Goal: Task Accomplishment & Management: Manage account settings

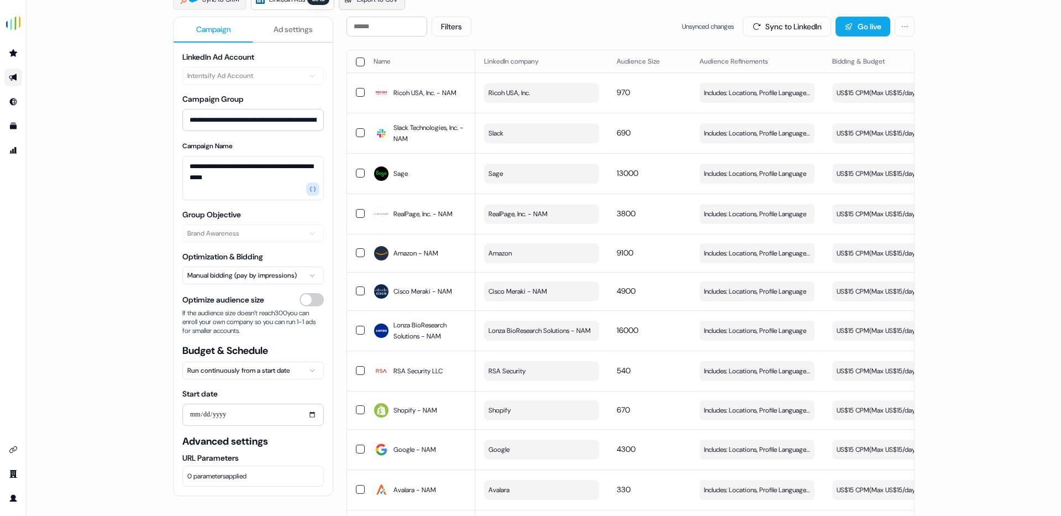
scroll to position [106, 0]
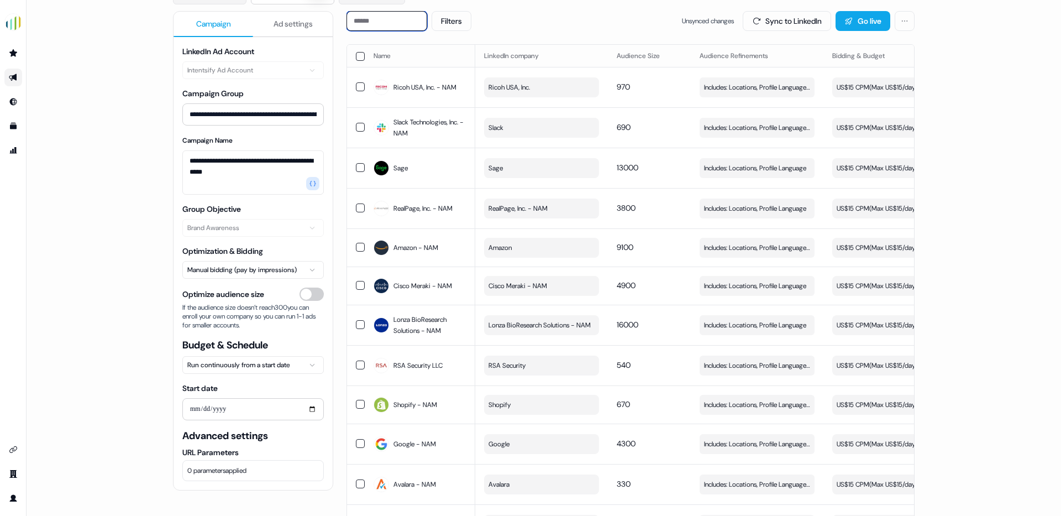
click at [376, 18] on input at bounding box center [387, 21] width 81 height 20
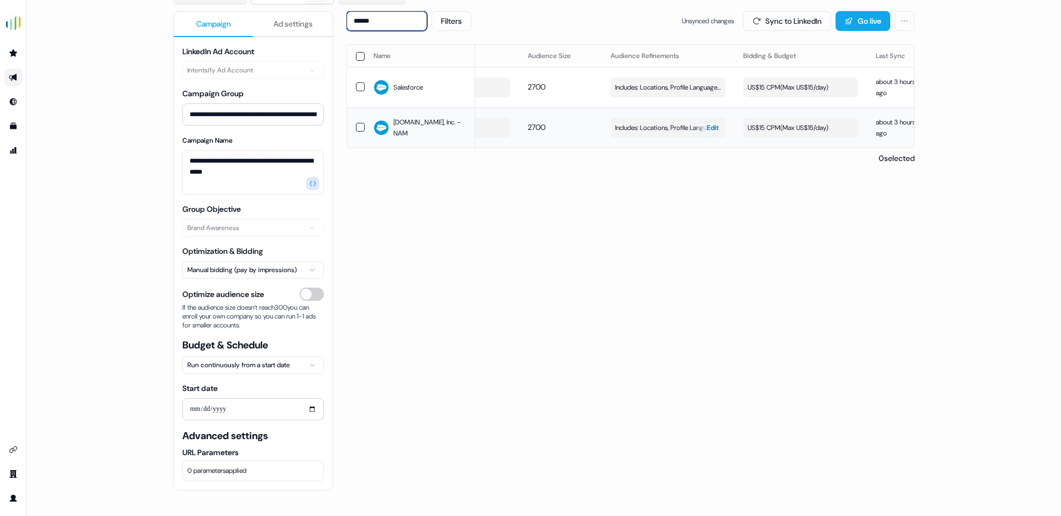
scroll to position [0, 313]
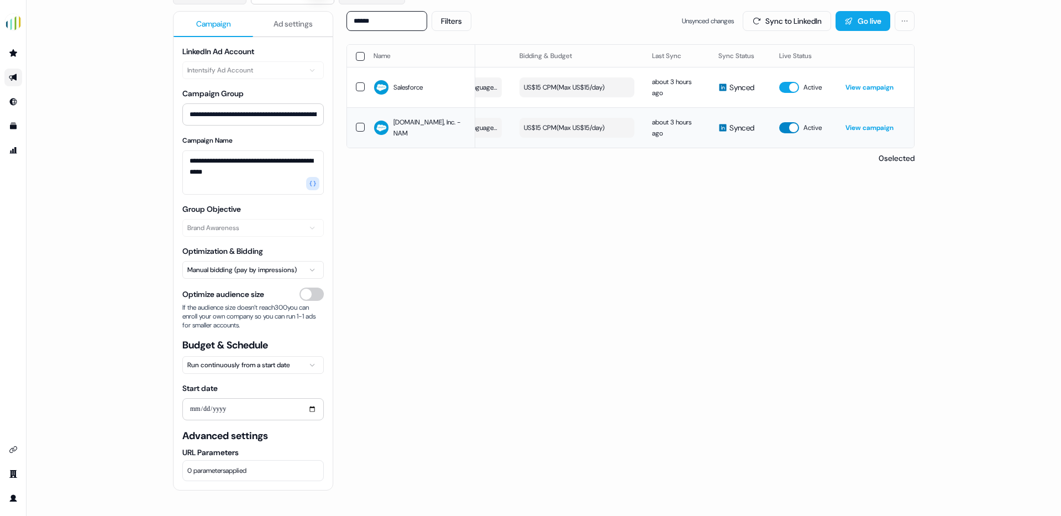
click at [784, 127] on button "button" at bounding box center [789, 127] width 20 height 11
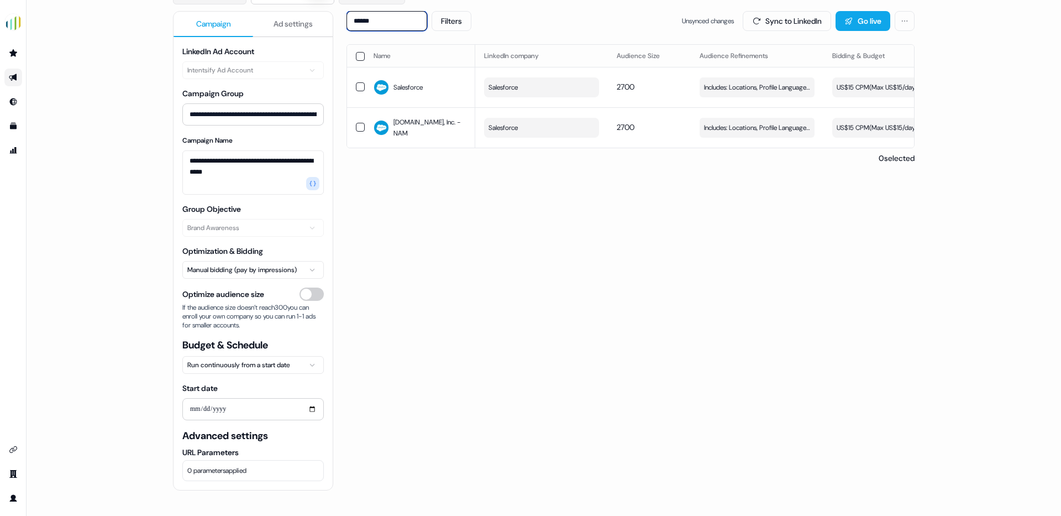
drag, startPoint x: 388, startPoint y: 15, endPoint x: 341, endPoint y: 19, distance: 46.6
click at [341, 19] on div "**********" at bounding box center [544, 259] width 742 height 496
drag, startPoint x: 380, startPoint y: 21, endPoint x: 320, endPoint y: 19, distance: 60.3
click at [320, 19] on div "**********" at bounding box center [544, 259] width 742 height 496
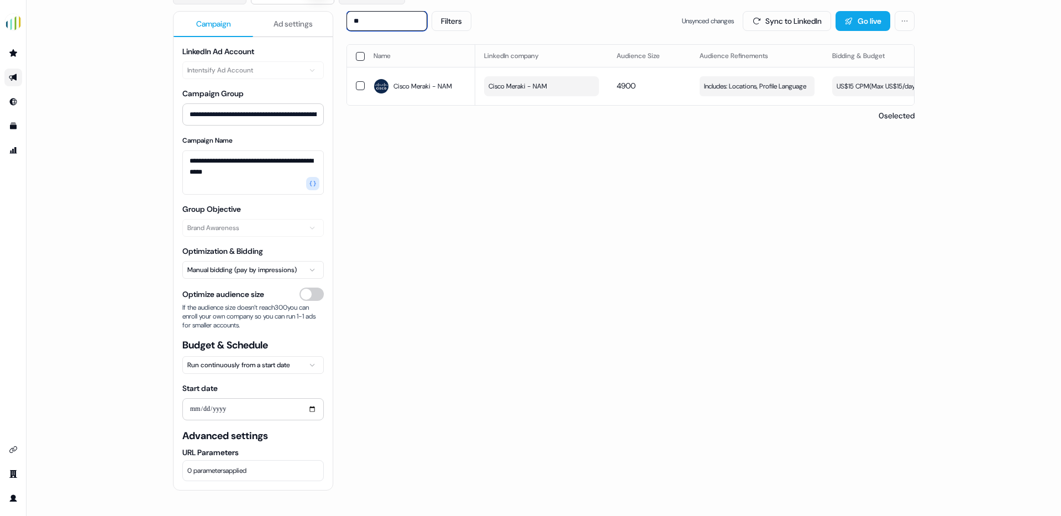
type input "*"
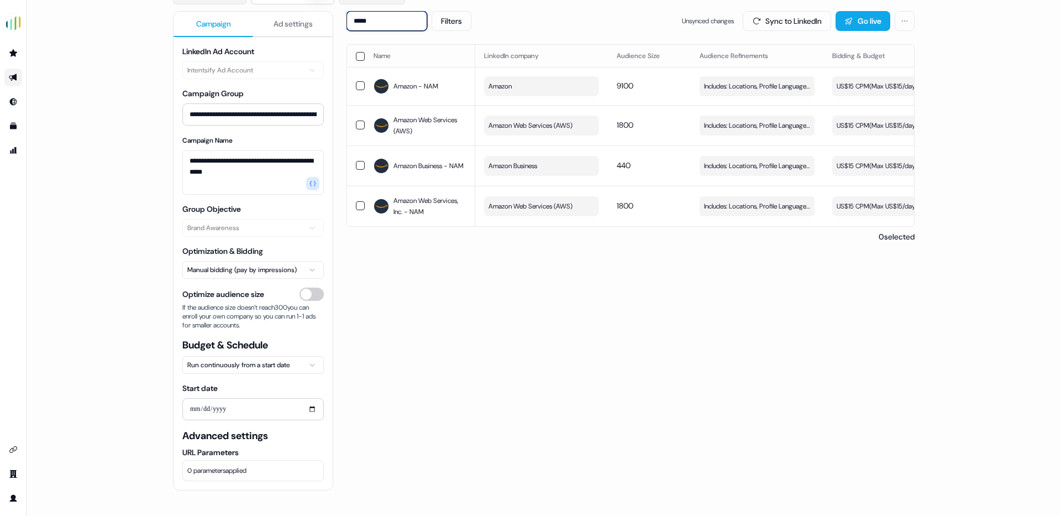
type input "******"
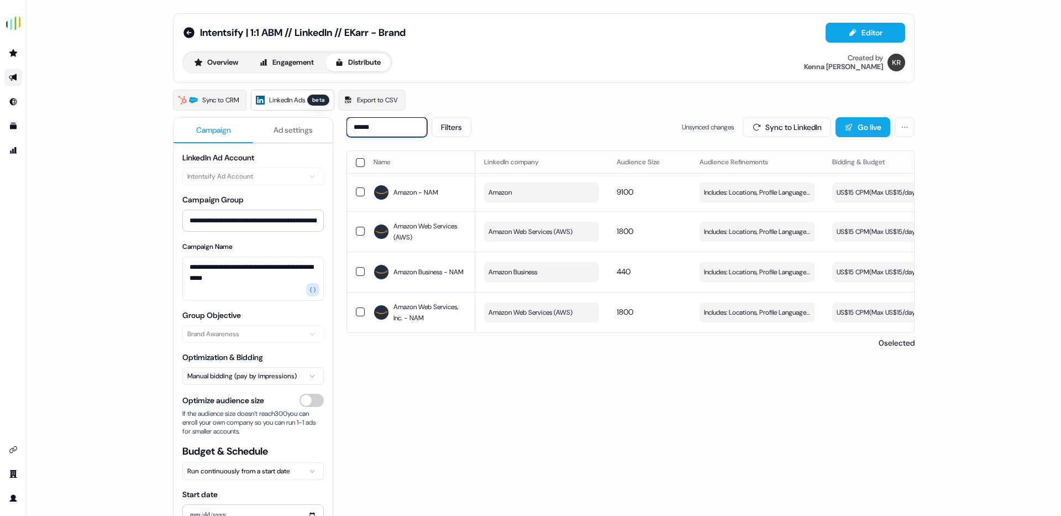
drag, startPoint x: 380, startPoint y: 126, endPoint x: 313, endPoint y: 121, distance: 67.1
click at [313, 121] on div "**********" at bounding box center [544, 365] width 742 height 496
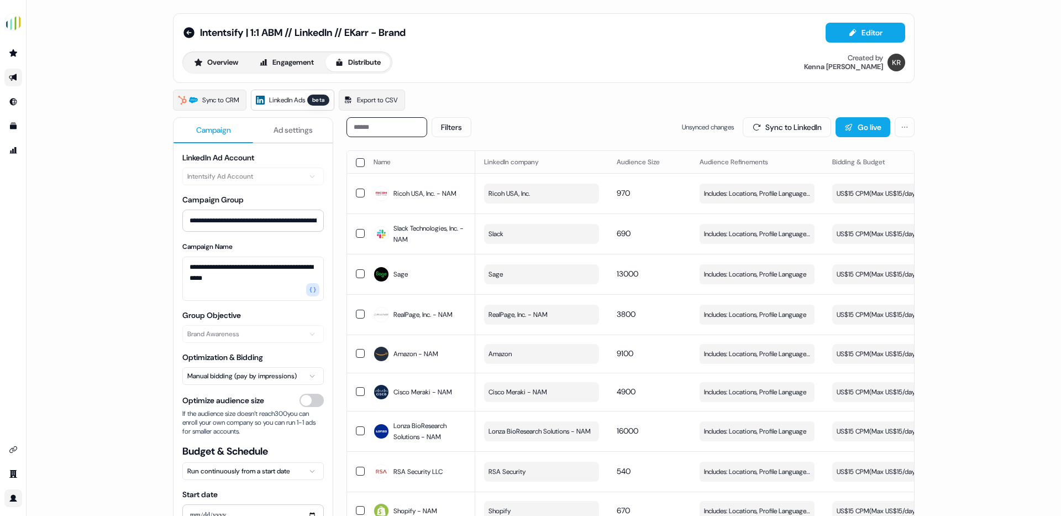
click at [9, 499] on icon "Go to profile" at bounding box center [13, 498] width 9 height 9
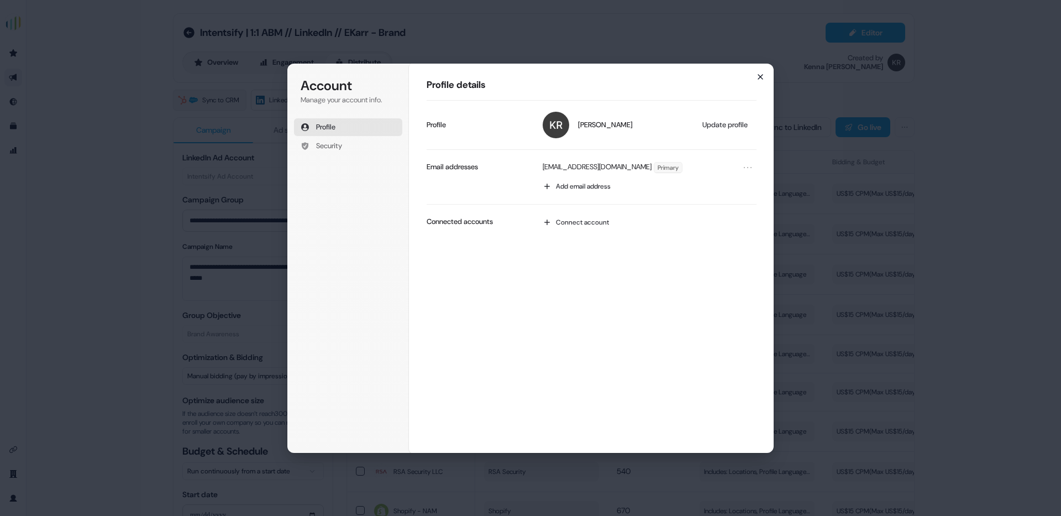
click at [756, 76] on icon "button" at bounding box center [760, 76] width 9 height 9
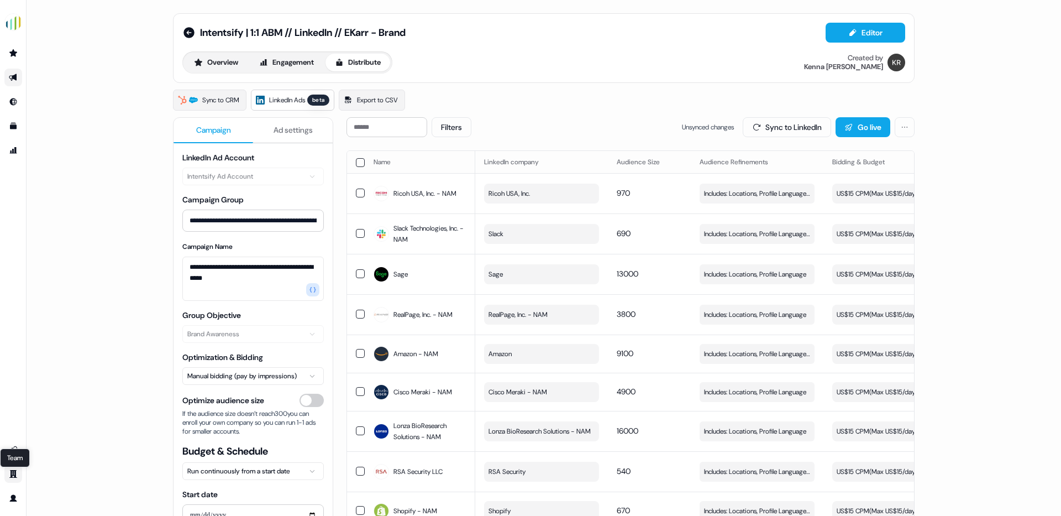
click at [11, 474] on icon "Go to team" at bounding box center [13, 474] width 8 height 8
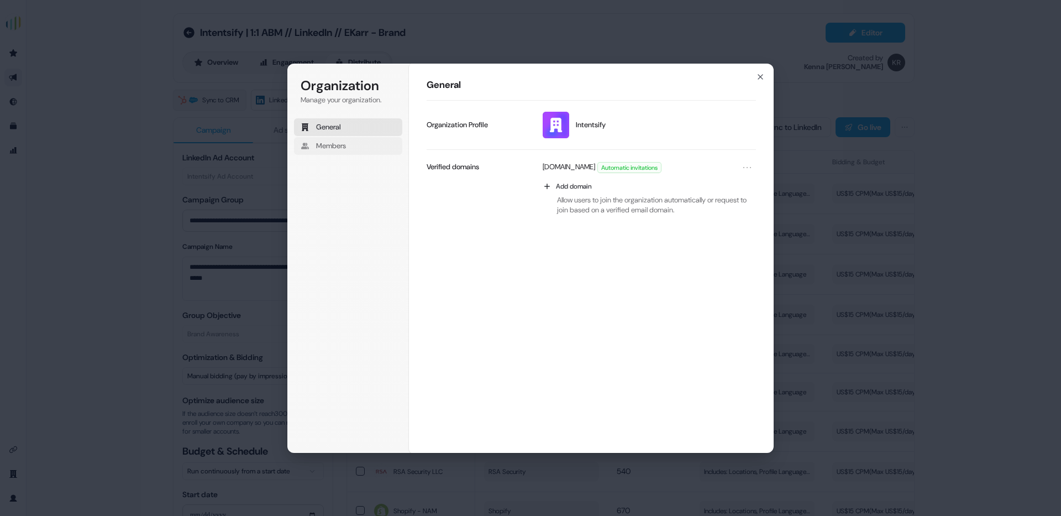
click at [360, 147] on button "Members" at bounding box center [348, 146] width 108 height 18
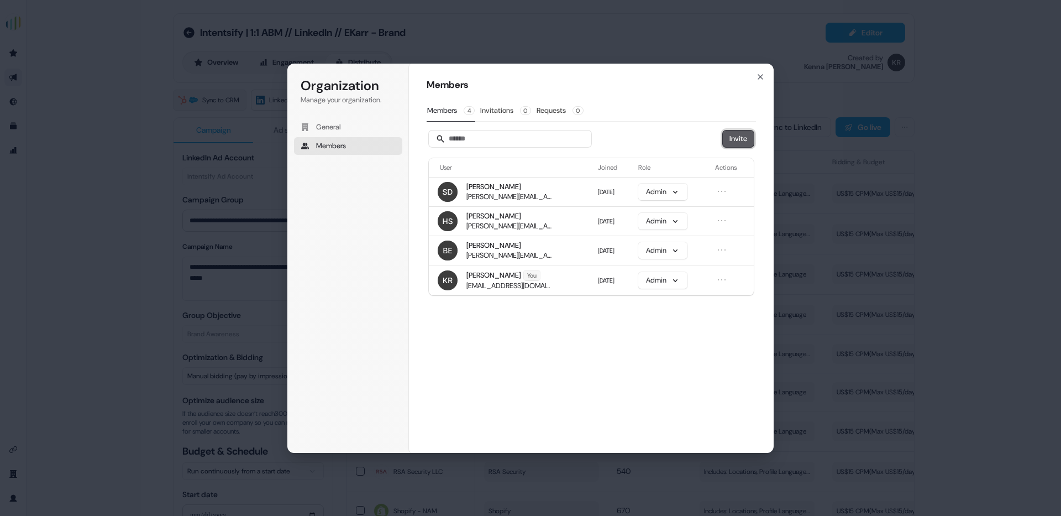
click at [740, 137] on button "Invite" at bounding box center [738, 138] width 31 height 17
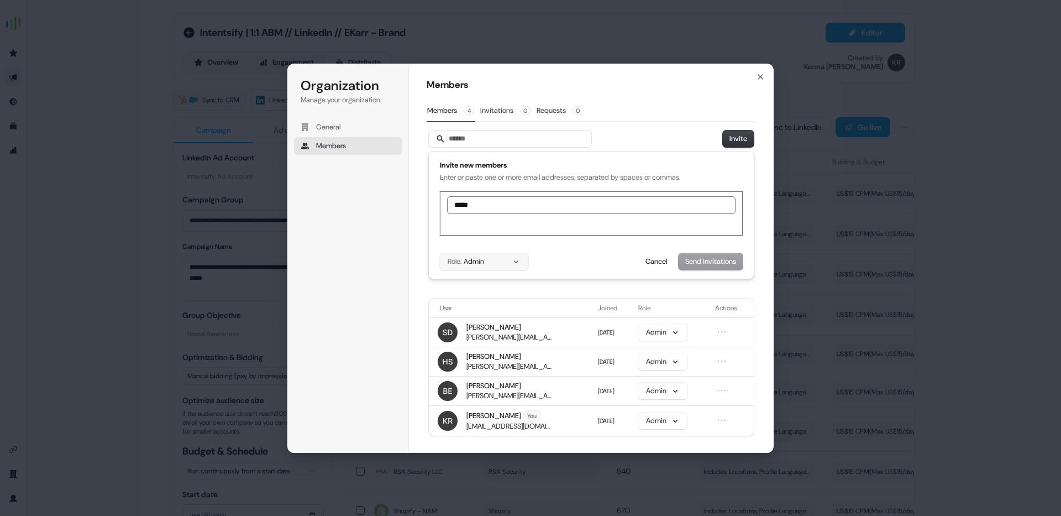
type input "*****"
click at [502, 260] on button "Role: Admin" at bounding box center [484, 261] width 88 height 17
click at [587, 259] on div "Role: Admin Send invitations Cancel" at bounding box center [591, 261] width 303 height 17
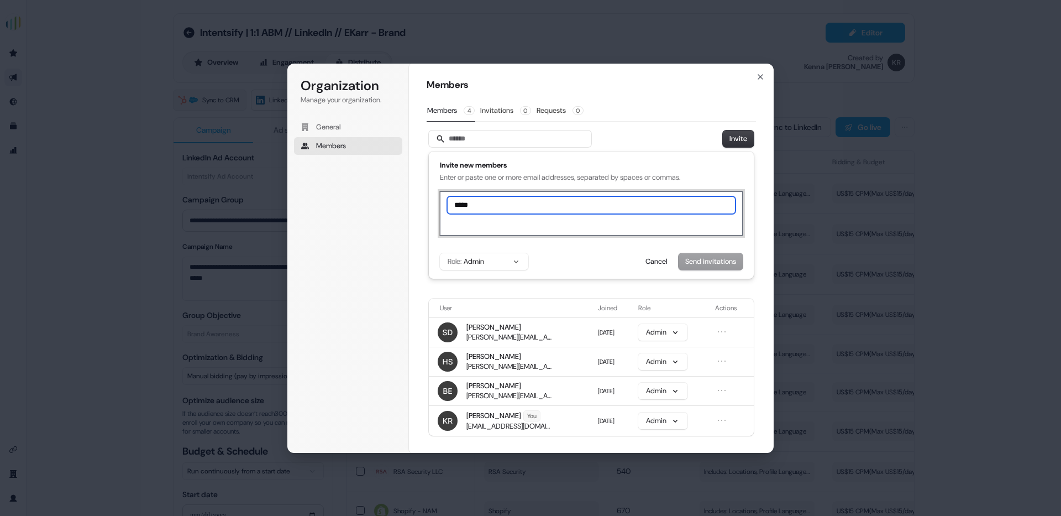
drag, startPoint x: 478, startPoint y: 208, endPoint x: 428, endPoint y: 203, distance: 49.9
click at [428, 203] on div "Invite new members Enter or paste one or more email addresses, separated by spa…" at bounding box center [591, 221] width 329 height 140
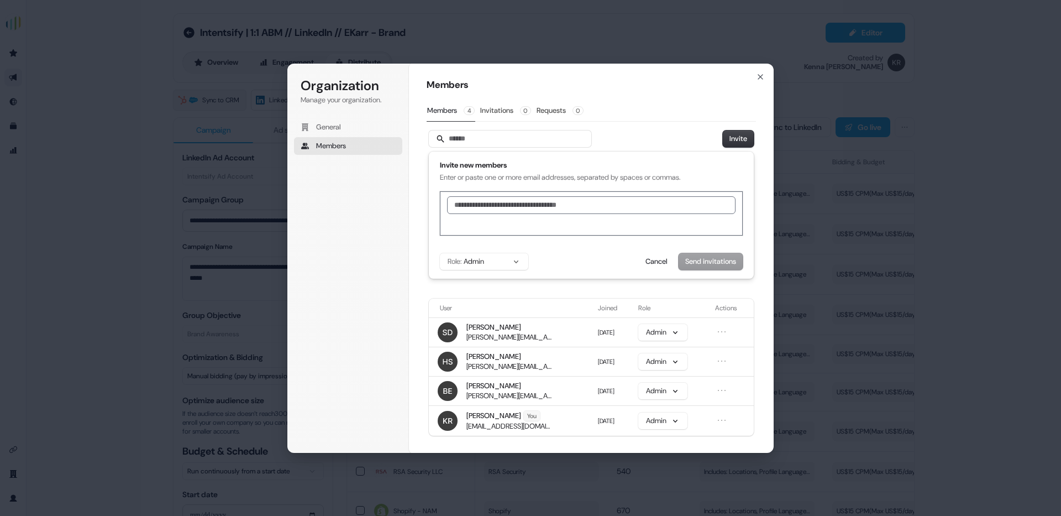
click at [663, 128] on div "Members Members 4 Invitations 0 Requests 0 Invite Invite new members Enter or p…" at bounding box center [591, 258] width 329 height 360
click at [759, 76] on icon "button" at bounding box center [760, 76] width 9 height 9
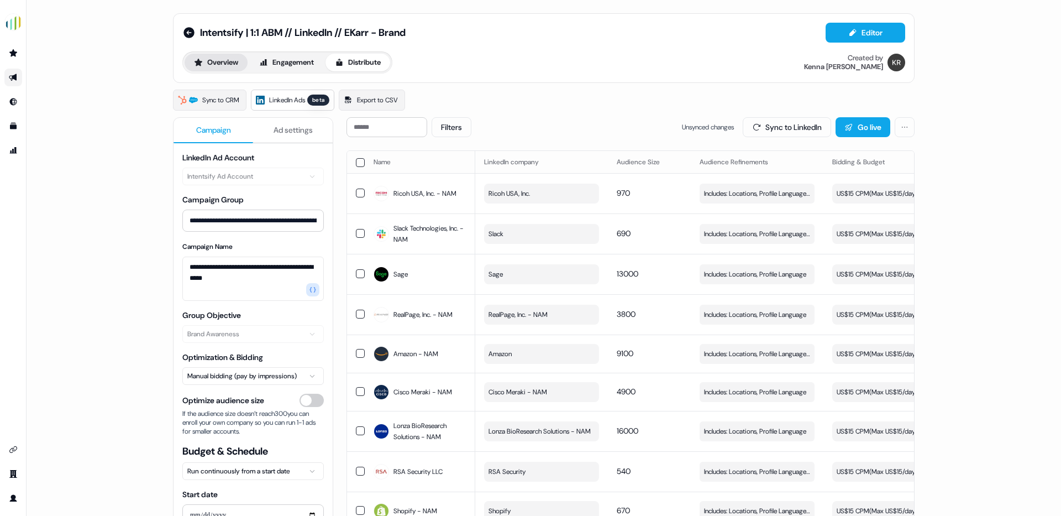
click at [213, 63] on button "Overview" at bounding box center [216, 63] width 63 height 18
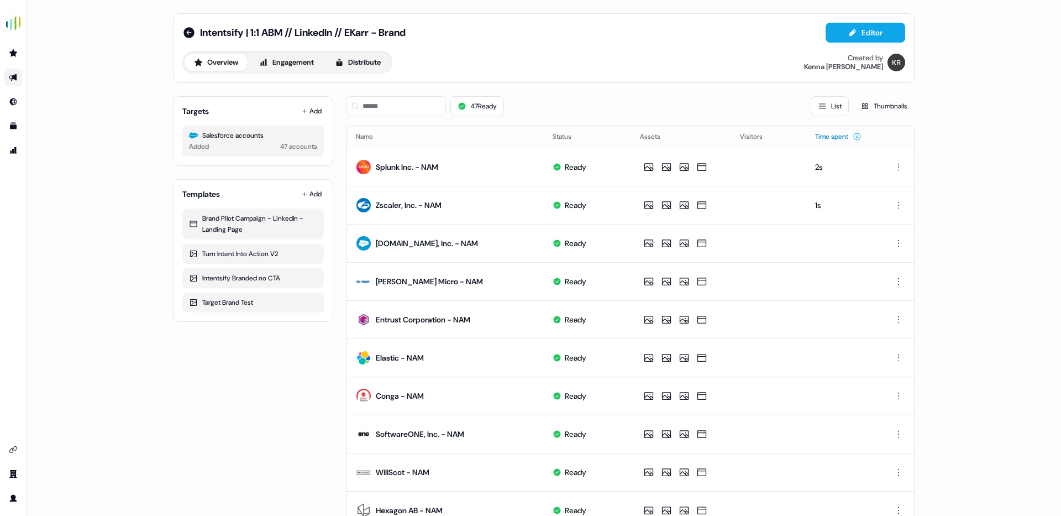
click at [824, 135] on button "Time spent" at bounding box center [838, 137] width 46 height 20
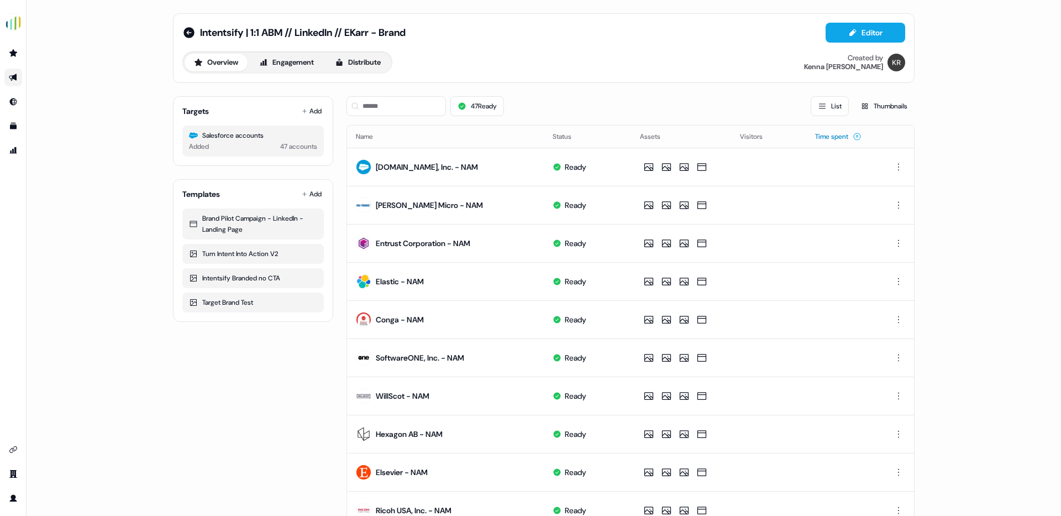
click at [824, 135] on button "Time spent" at bounding box center [838, 137] width 46 height 20
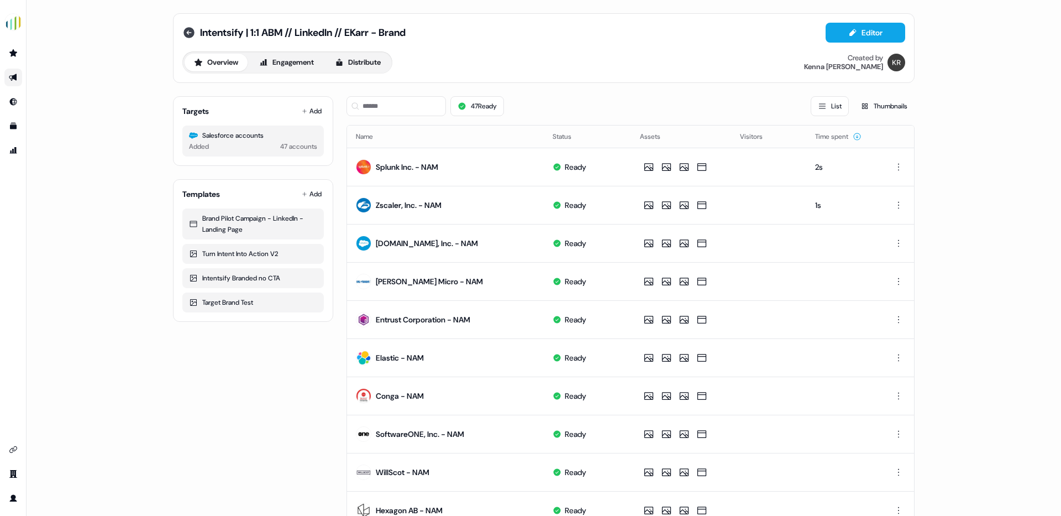
click at [184, 30] on icon at bounding box center [189, 32] width 11 height 11
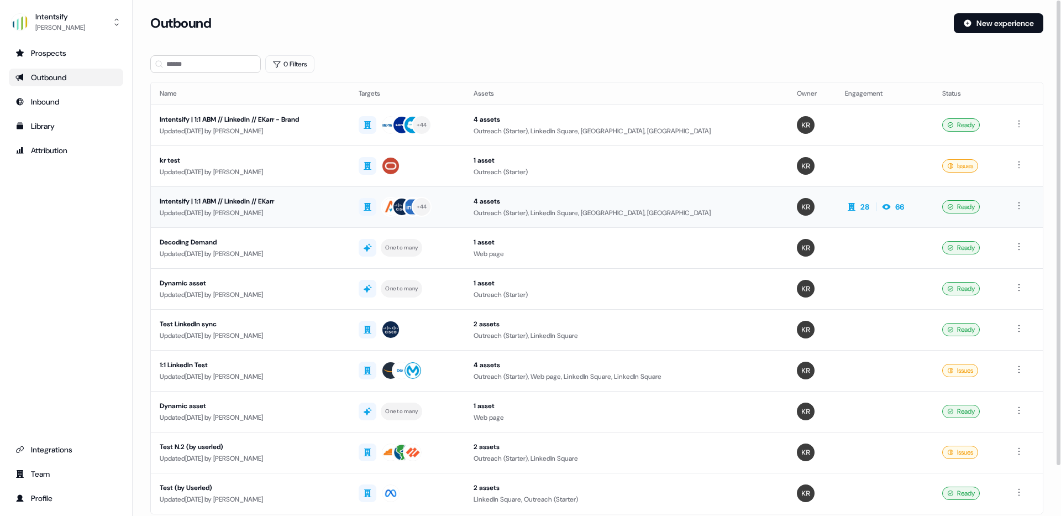
click at [203, 198] on div "Intentsify | 1:1 ABM // LinkedIn // EKarr" at bounding box center [250, 201] width 181 height 11
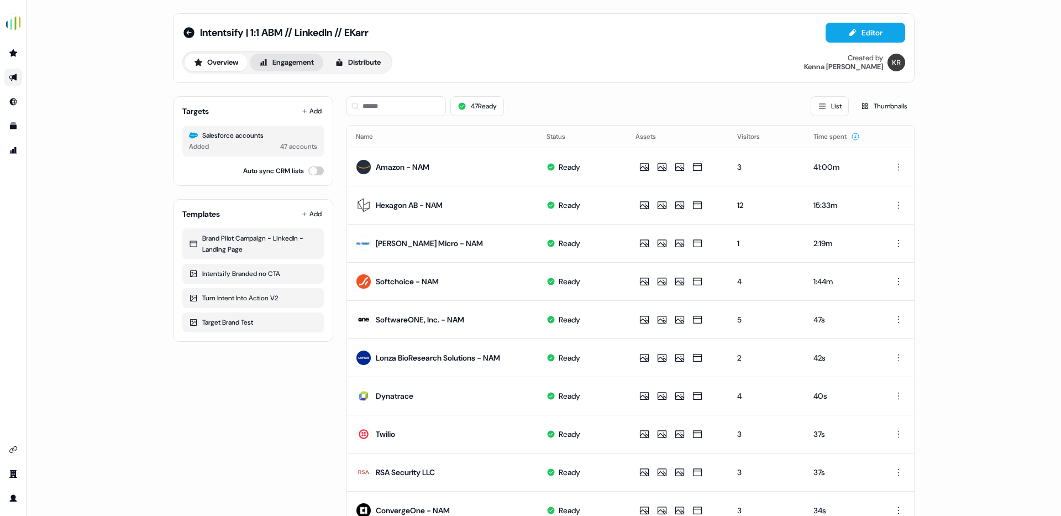
click at [287, 59] on button "Engagement" at bounding box center [287, 63] width 74 height 18
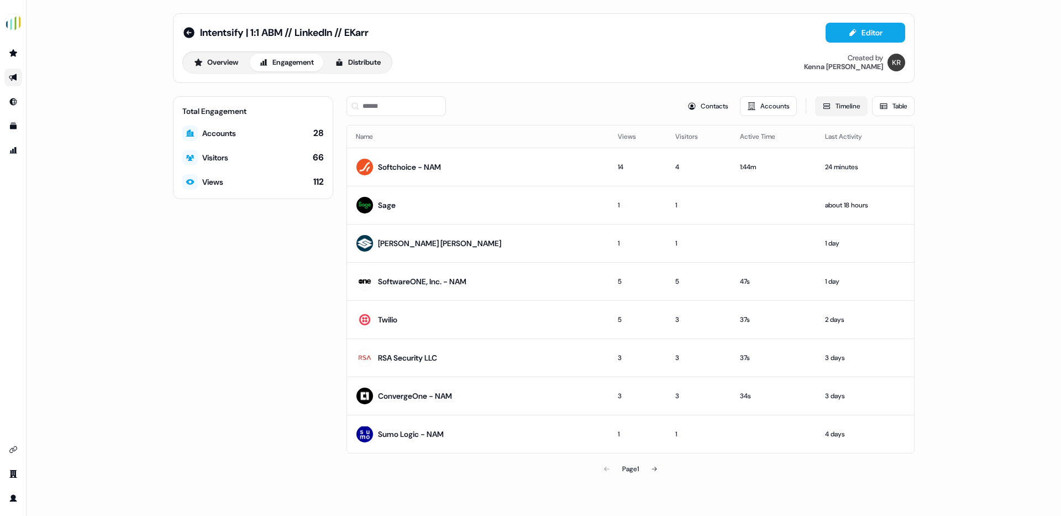
click at [831, 104] on button "Timeline" at bounding box center [841, 106] width 53 height 20
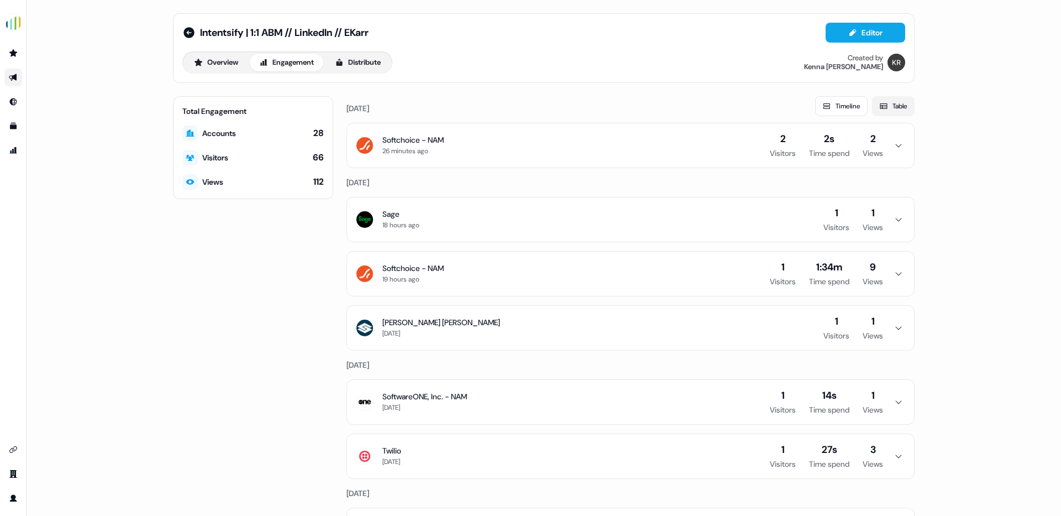
scroll to position [2, 0]
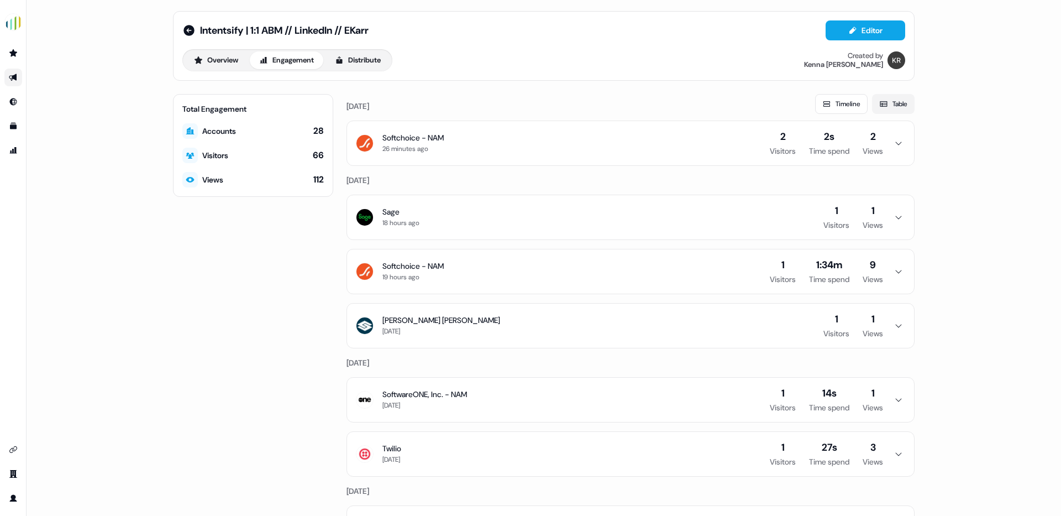
click at [893, 107] on button "Table" at bounding box center [893, 104] width 43 height 20
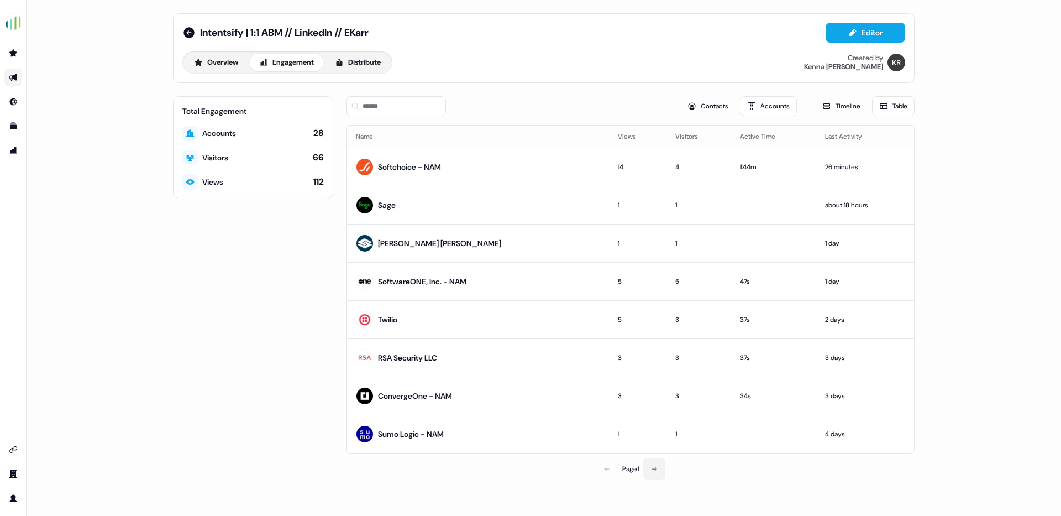
click at [656, 467] on icon at bounding box center [654, 468] width 7 height 7
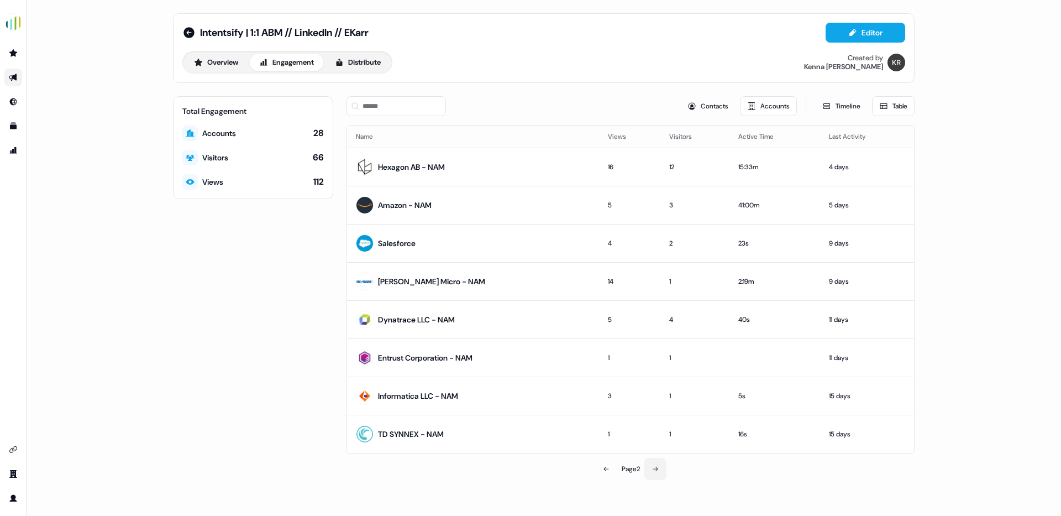
click at [658, 468] on icon at bounding box center [655, 469] width 5 height 4
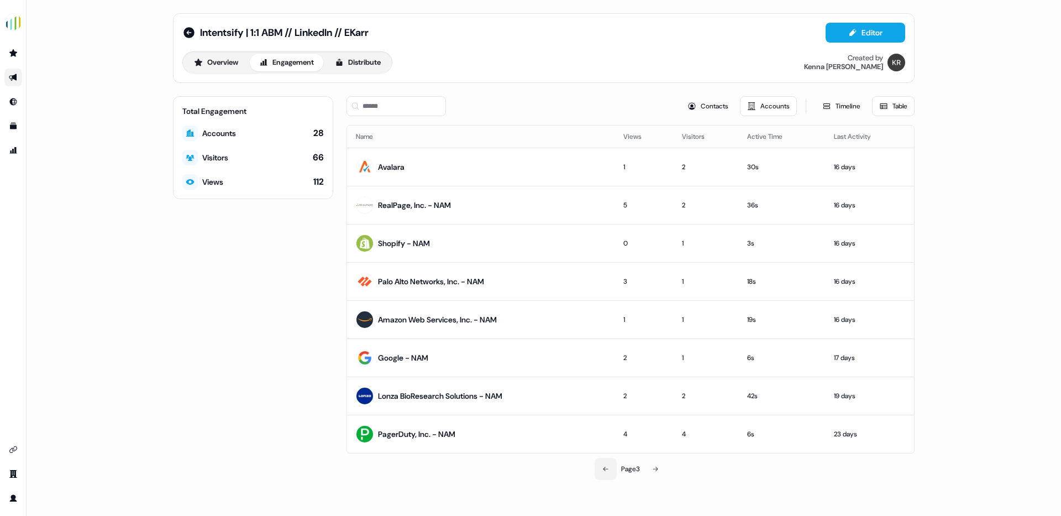
click at [605, 467] on icon at bounding box center [606, 468] width 7 height 7
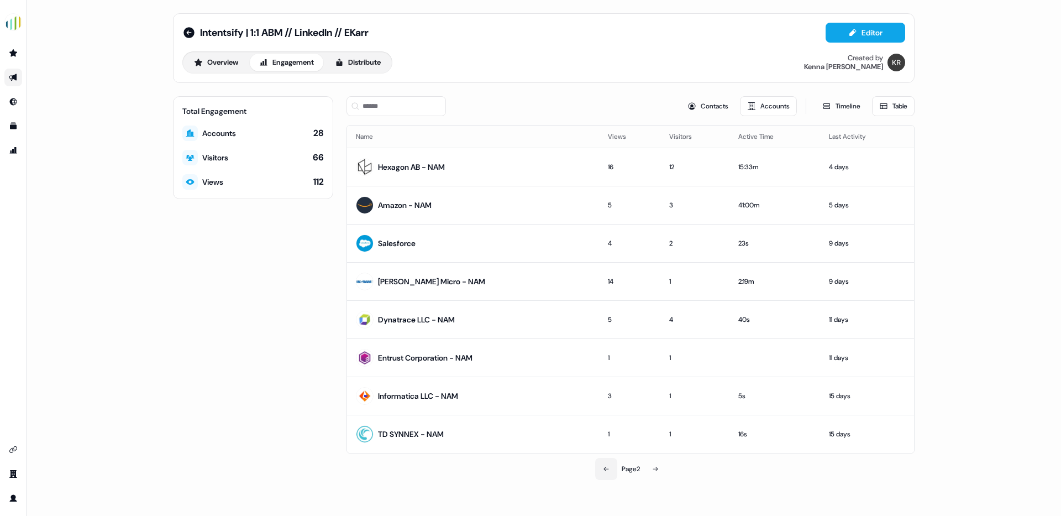
click at [605, 467] on icon at bounding box center [606, 468] width 7 height 7
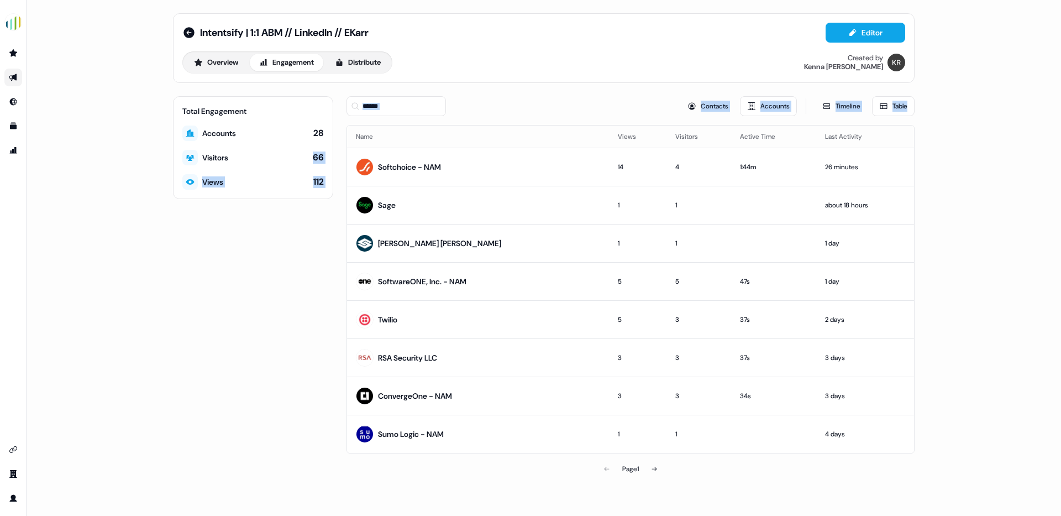
drag, startPoint x: 305, startPoint y: 155, endPoint x: 346, endPoint y: 155, distance: 40.9
click at [346, 155] on div "Total Engagement Accounts 28 Visitors 66 Views 112 Contacts Accounts Timeline T…" at bounding box center [544, 288] width 742 height 384
click at [322, 165] on div "Visitors 66" at bounding box center [253, 157] width 142 height 15
drag, startPoint x: 321, startPoint y: 182, endPoint x: 327, endPoint y: 181, distance: 6.7
click at [324, 181] on div "Total Engagement Accounts 28 Visitors 66 Views 112" at bounding box center [253, 147] width 160 height 103
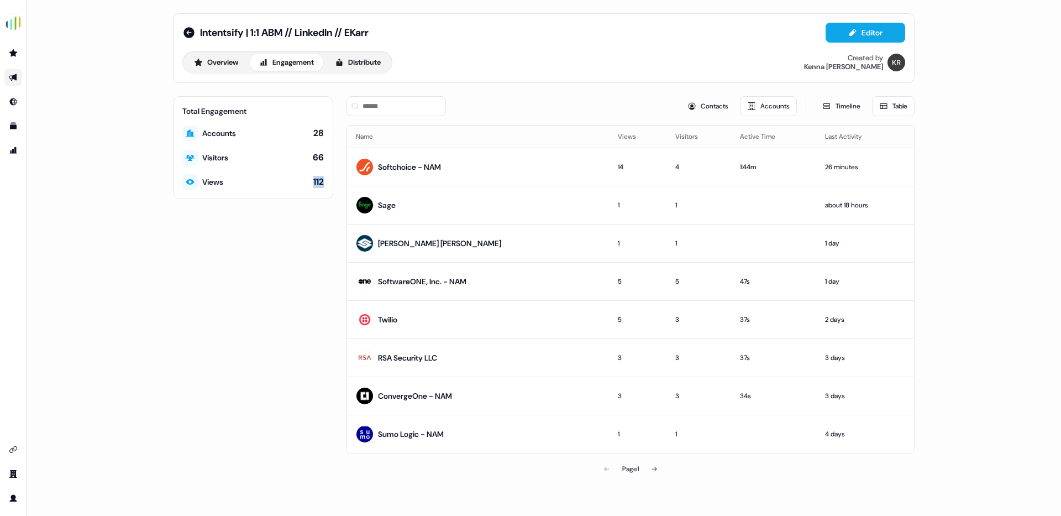
drag, startPoint x: 324, startPoint y: 181, endPoint x: 310, endPoint y: 181, distance: 14.4
click at [310, 181] on div "Total Engagement Accounts 28 Visitors 66 Views 112" at bounding box center [253, 147] width 160 height 103
click at [274, 216] on div "Total Engagement Accounts 28 Visitors 66 Views 112" at bounding box center [253, 288] width 160 height 384
